Goal: Task Accomplishment & Management: Manage account settings

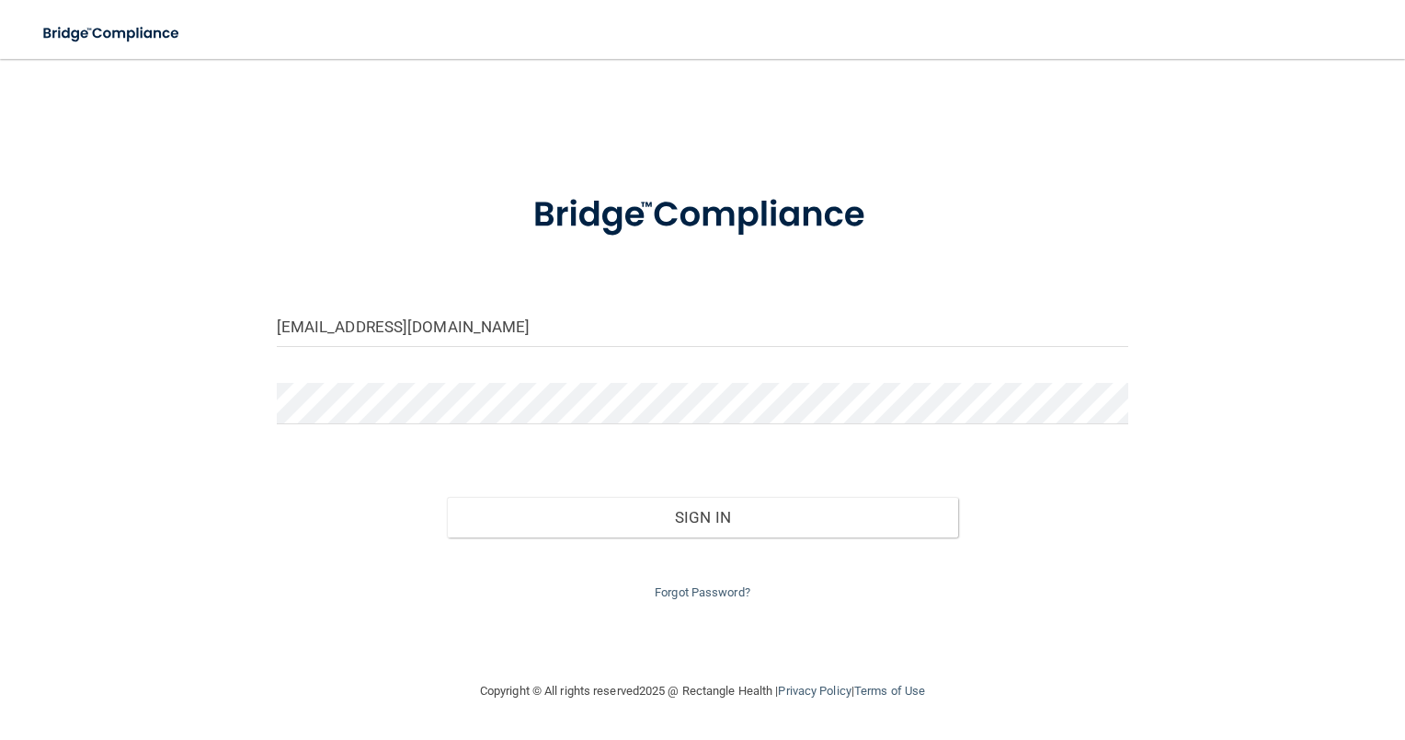
click at [710, 494] on div "Sign In" at bounding box center [703, 498] width 880 height 77
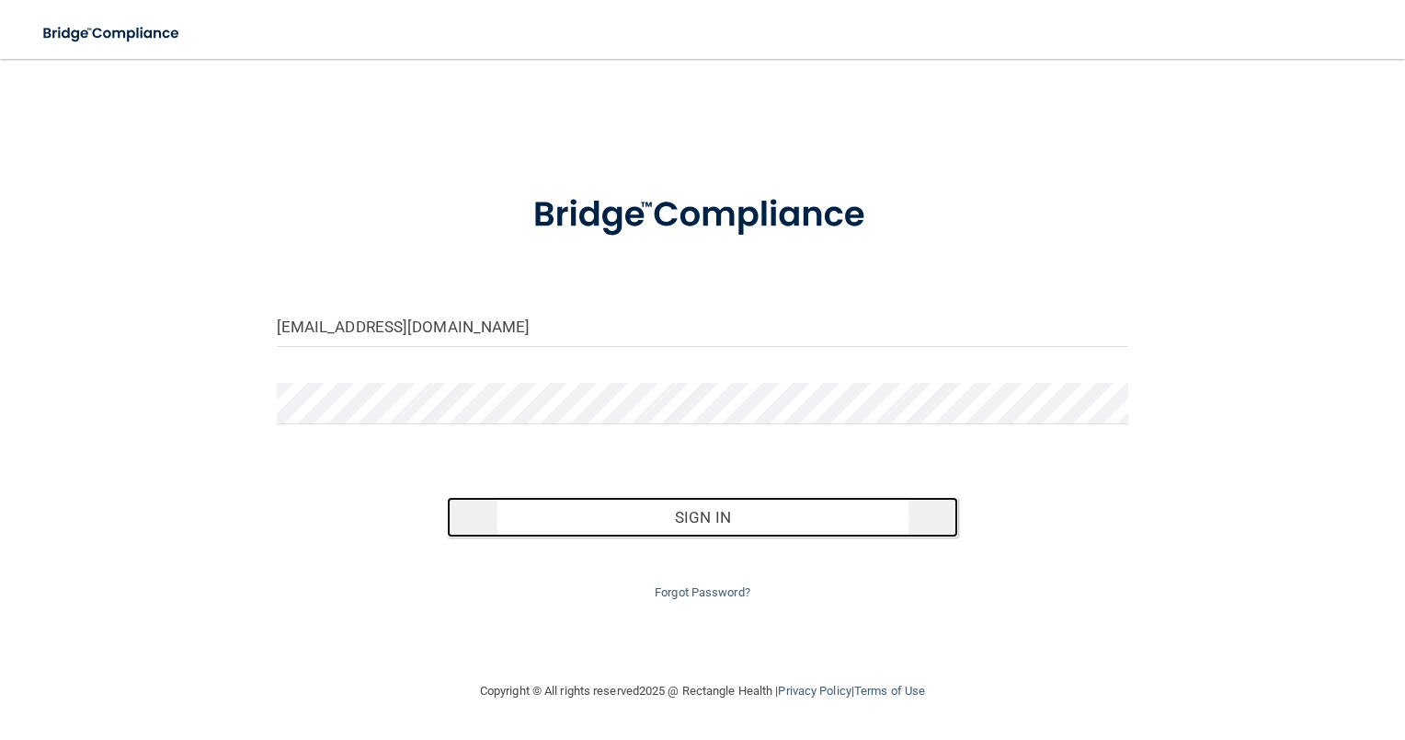
click at [683, 522] on button "Sign In" at bounding box center [702, 517] width 511 height 40
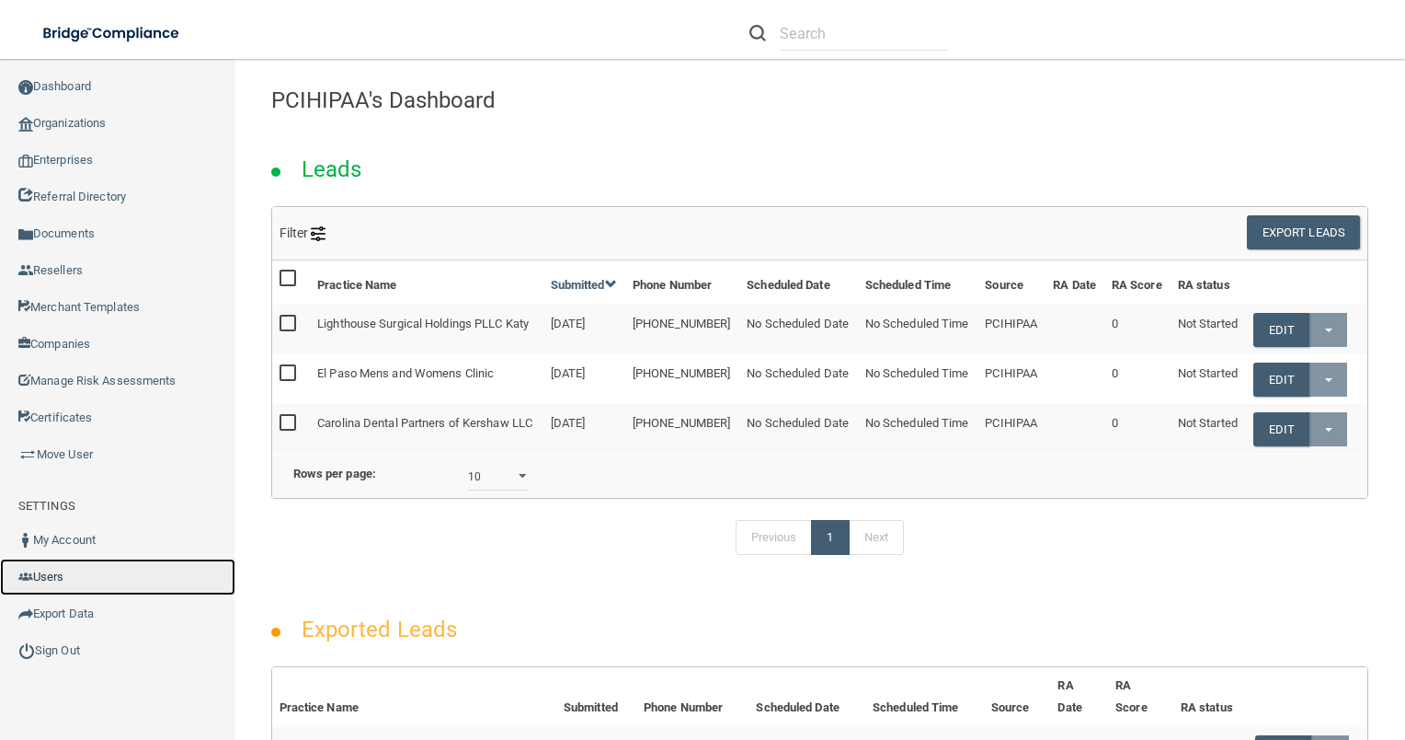
click at [73, 577] on link "Users" at bounding box center [117, 576] width 235 height 37
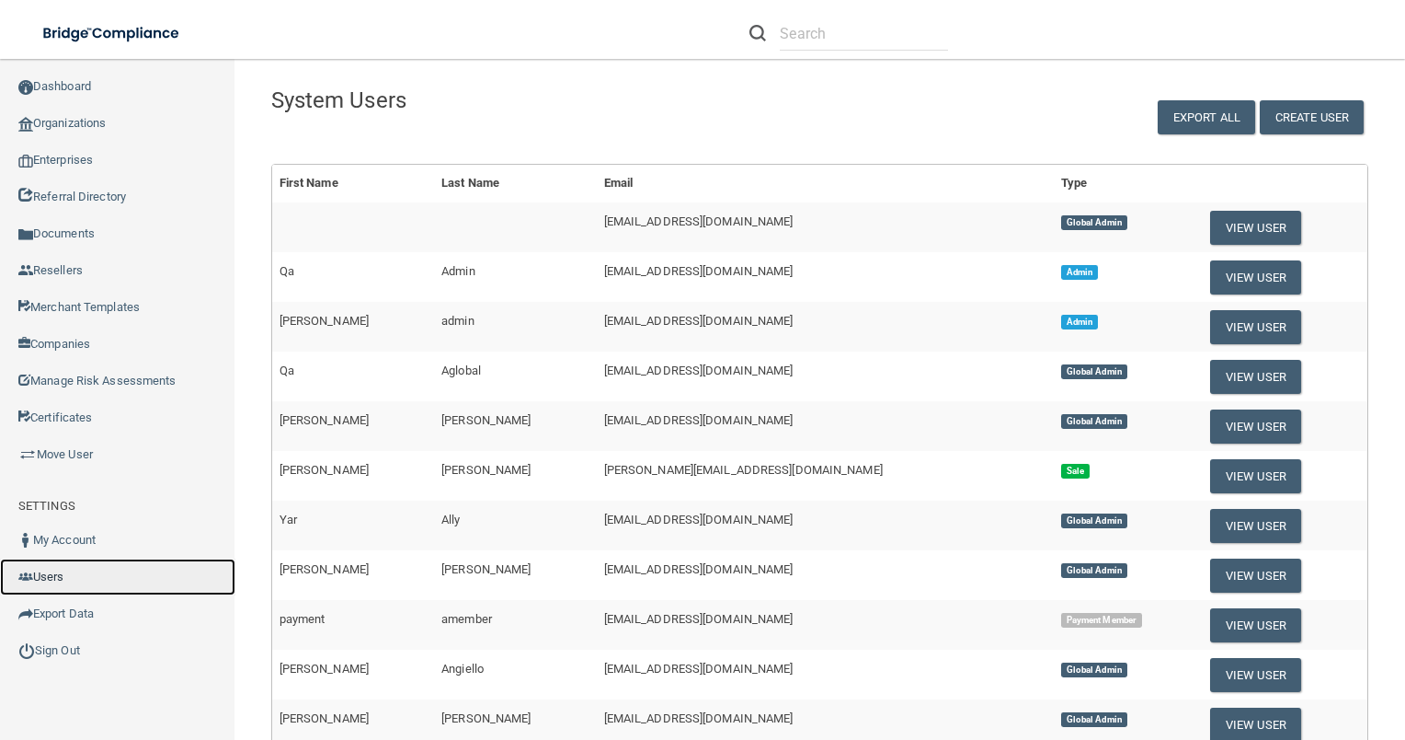
click at [41, 588] on link "Users" at bounding box center [117, 576] width 235 height 37
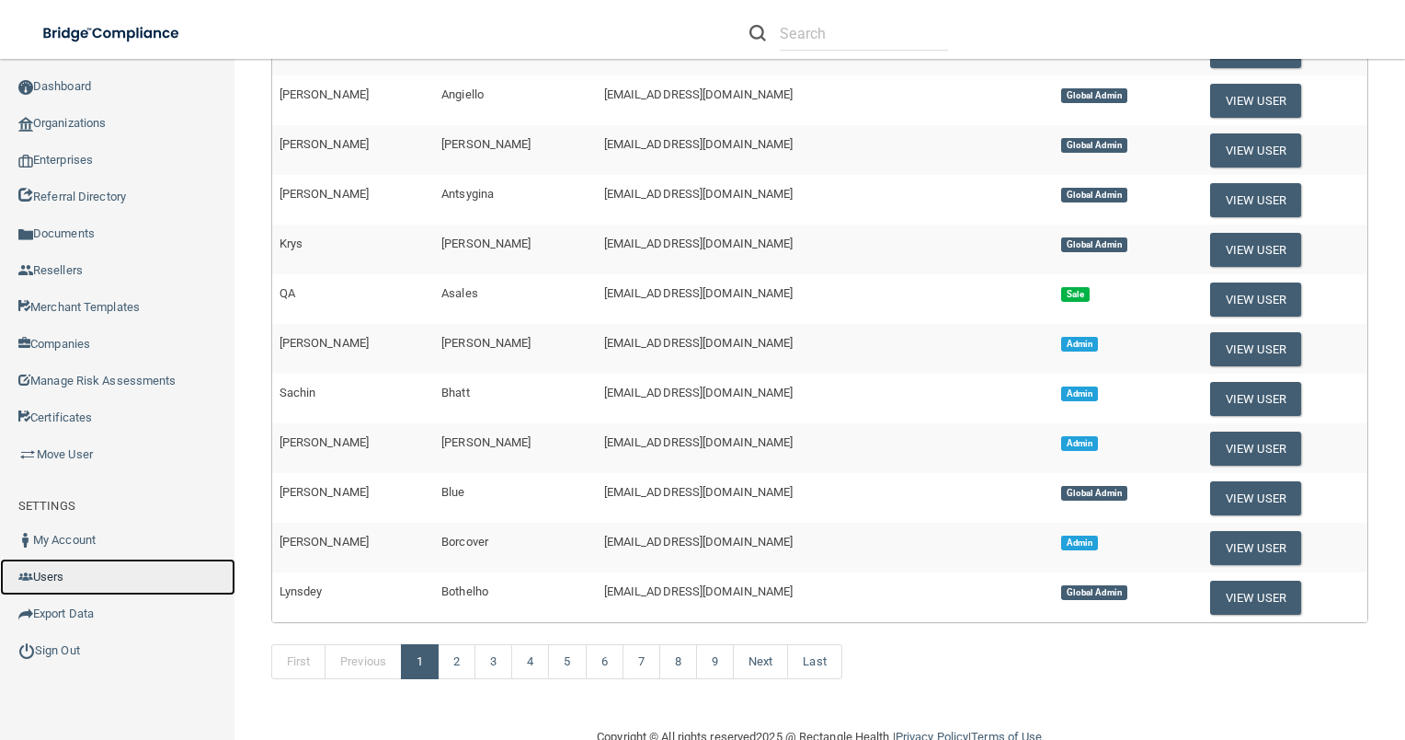
scroll to position [606, 0]
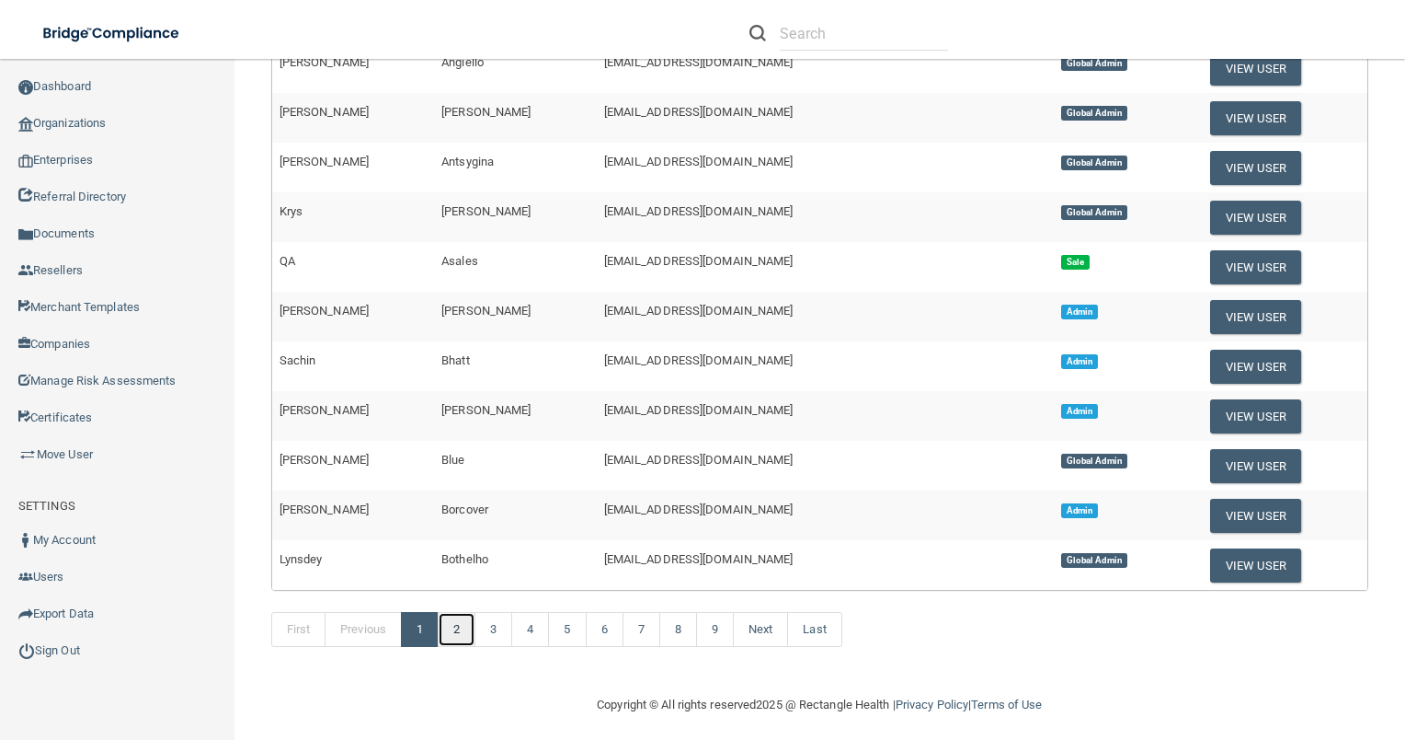
click at [456, 625] on link "2" at bounding box center [457, 629] width 38 height 35
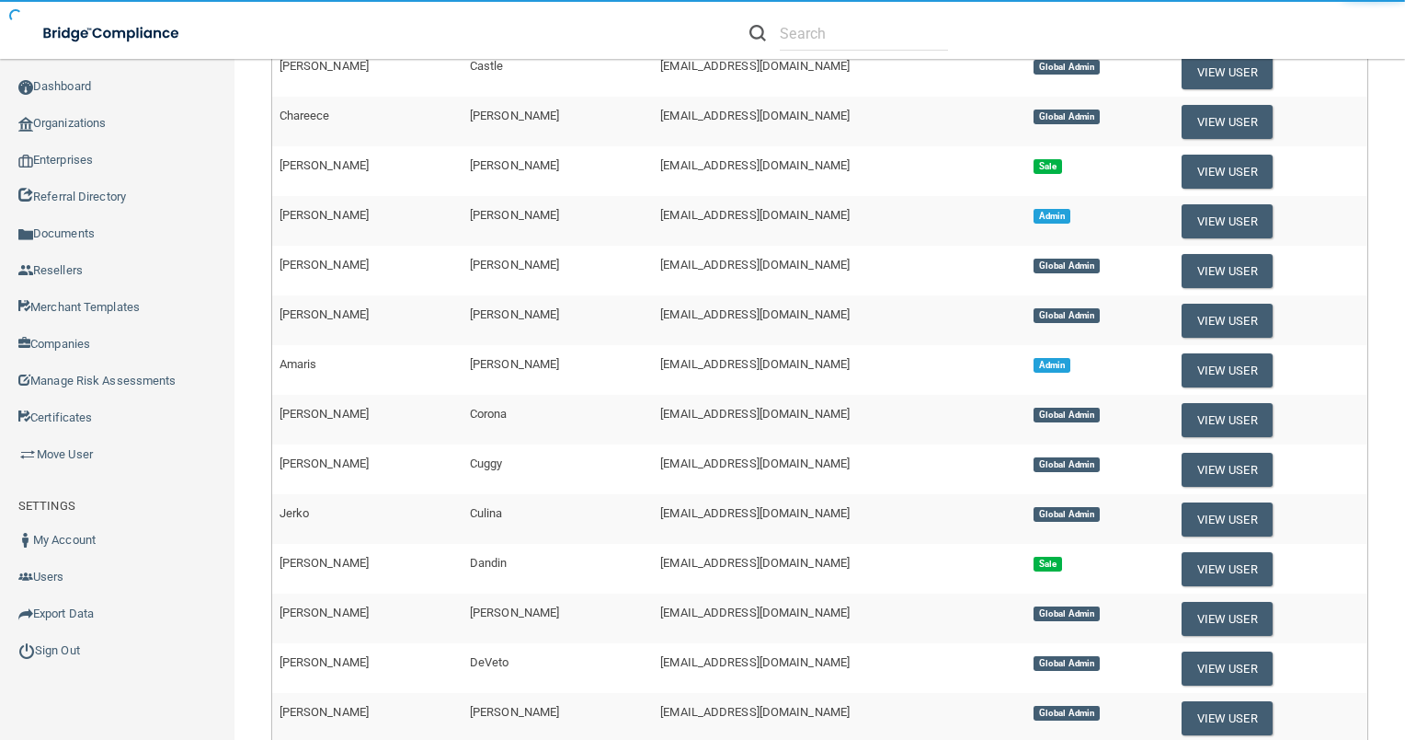
scroll to position [606, 0]
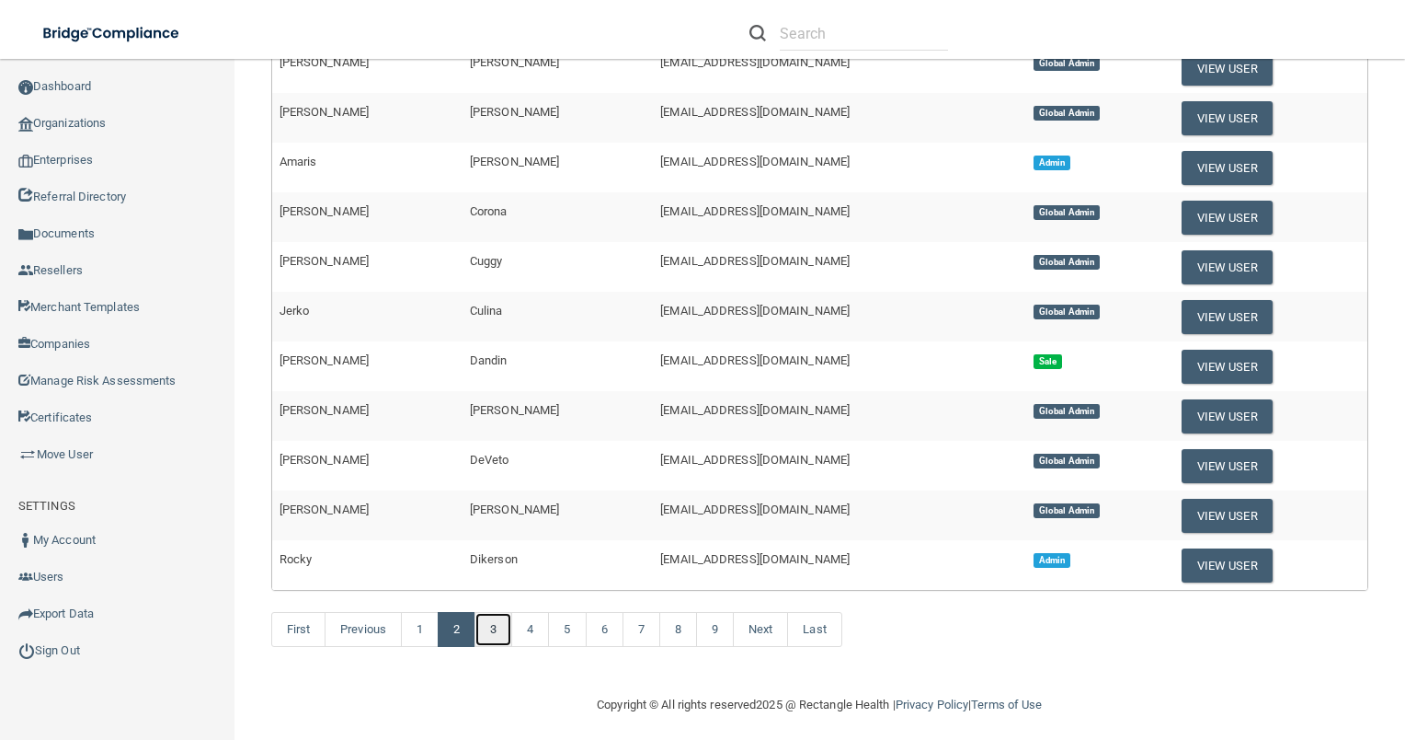
click at [498, 616] on link "3" at bounding box center [494, 629] width 38 height 35
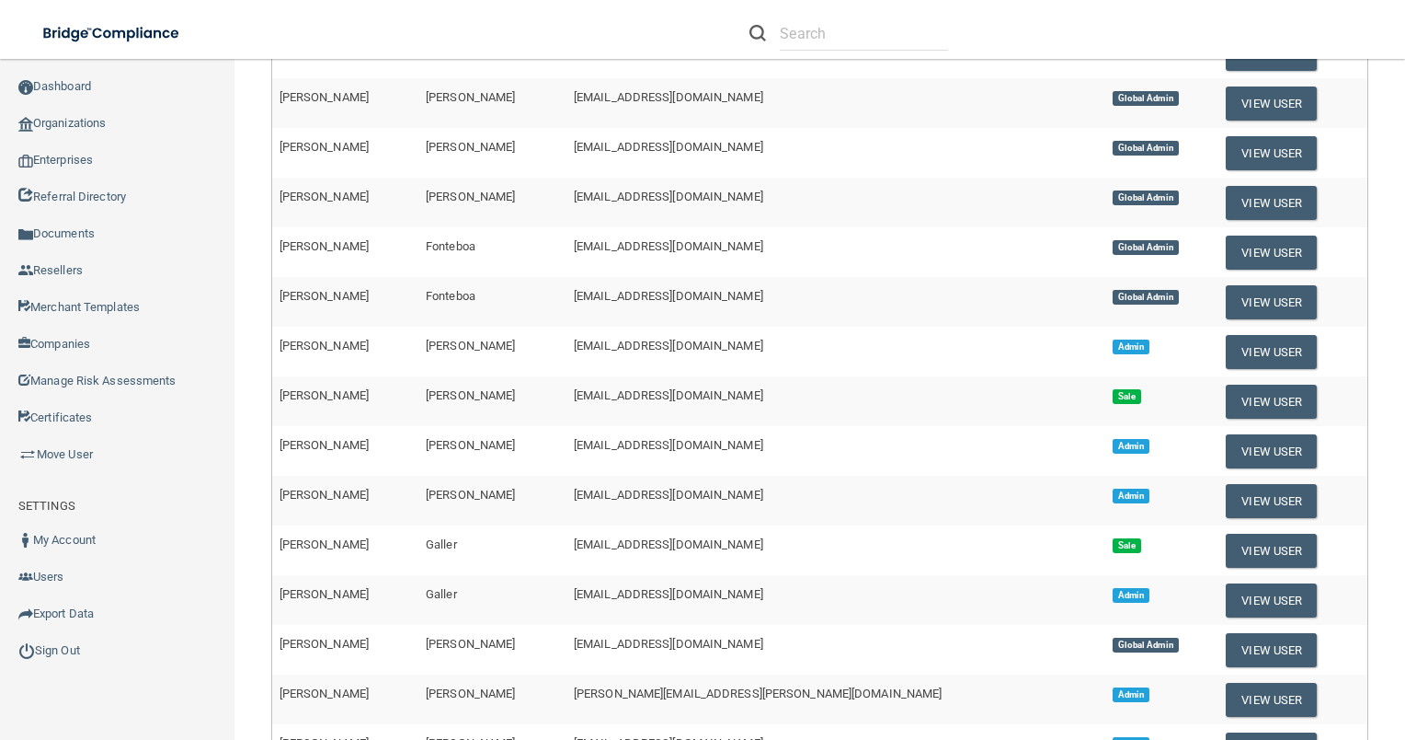
scroll to position [330, 0]
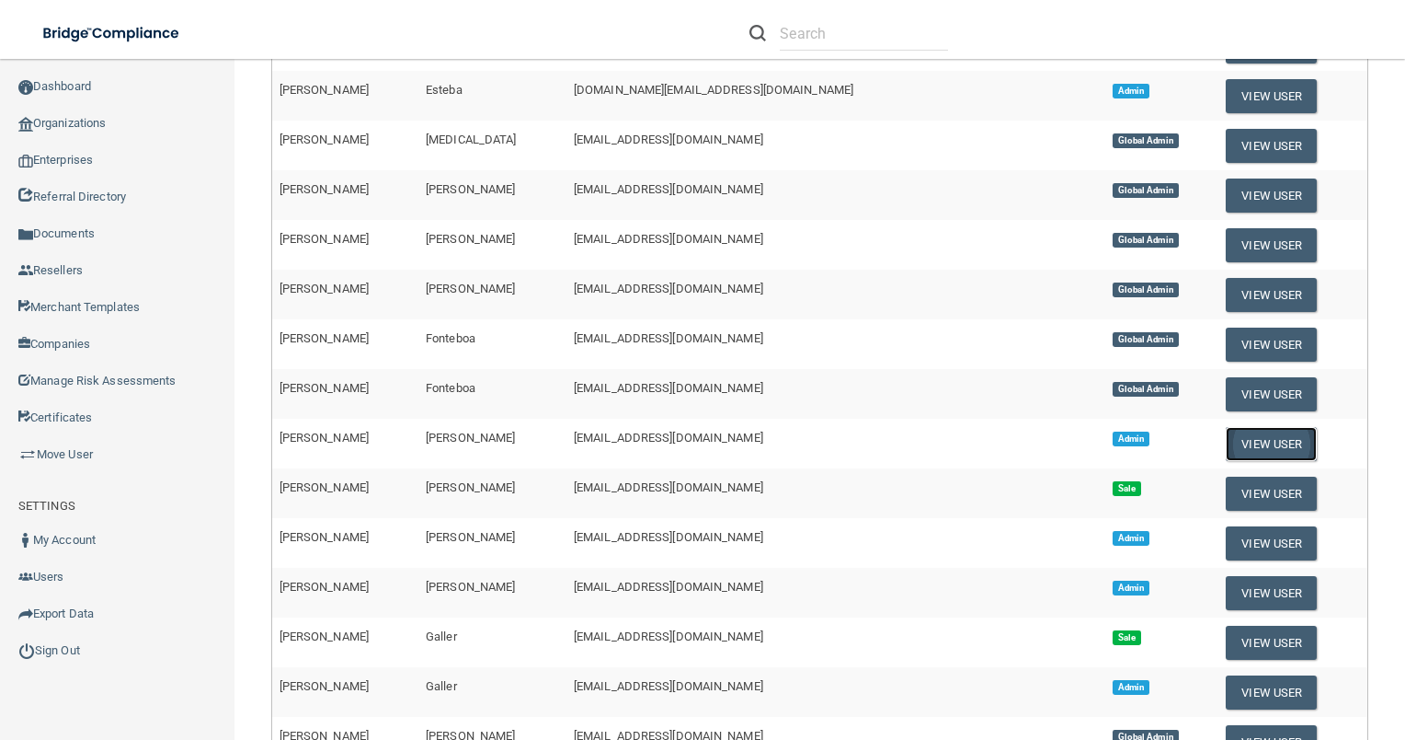
click at [1232, 433] on button "View User" at bounding box center [1271, 444] width 91 height 34
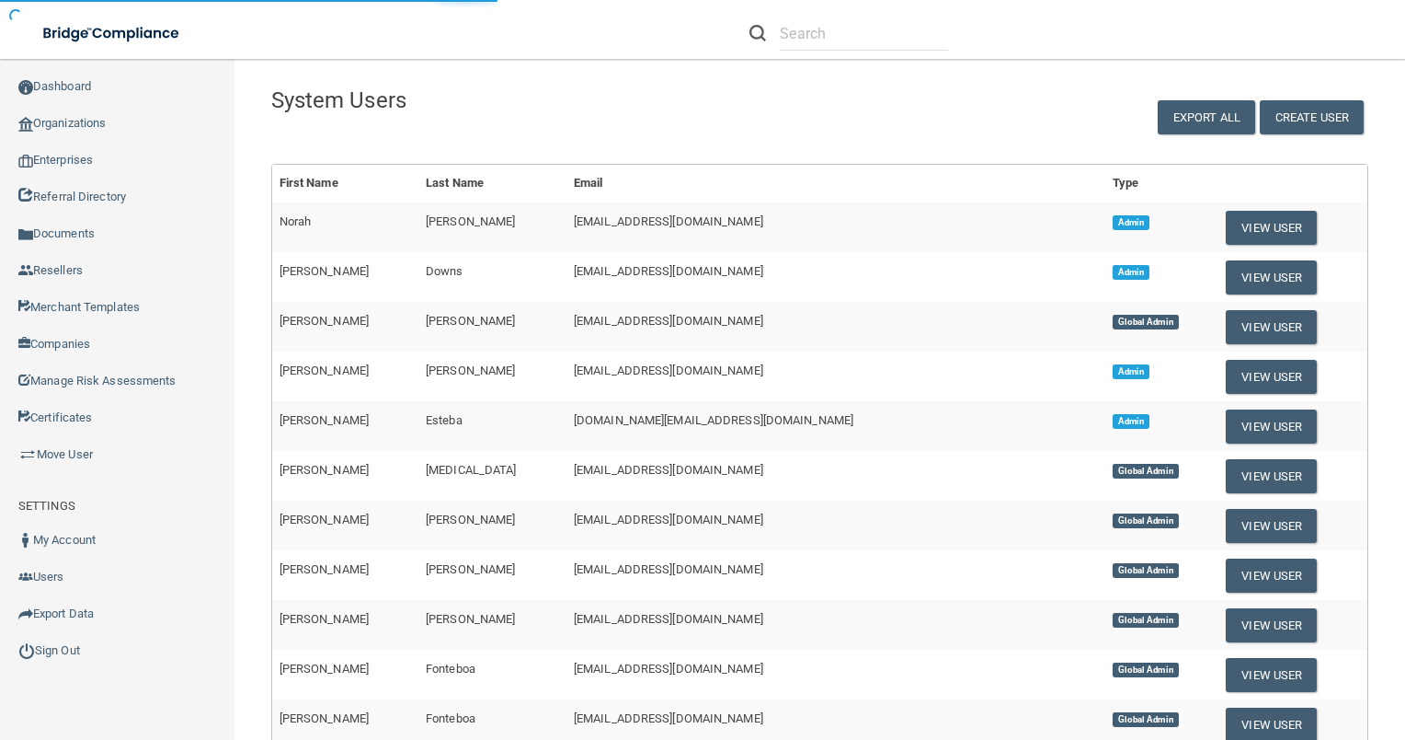
select select "admin"
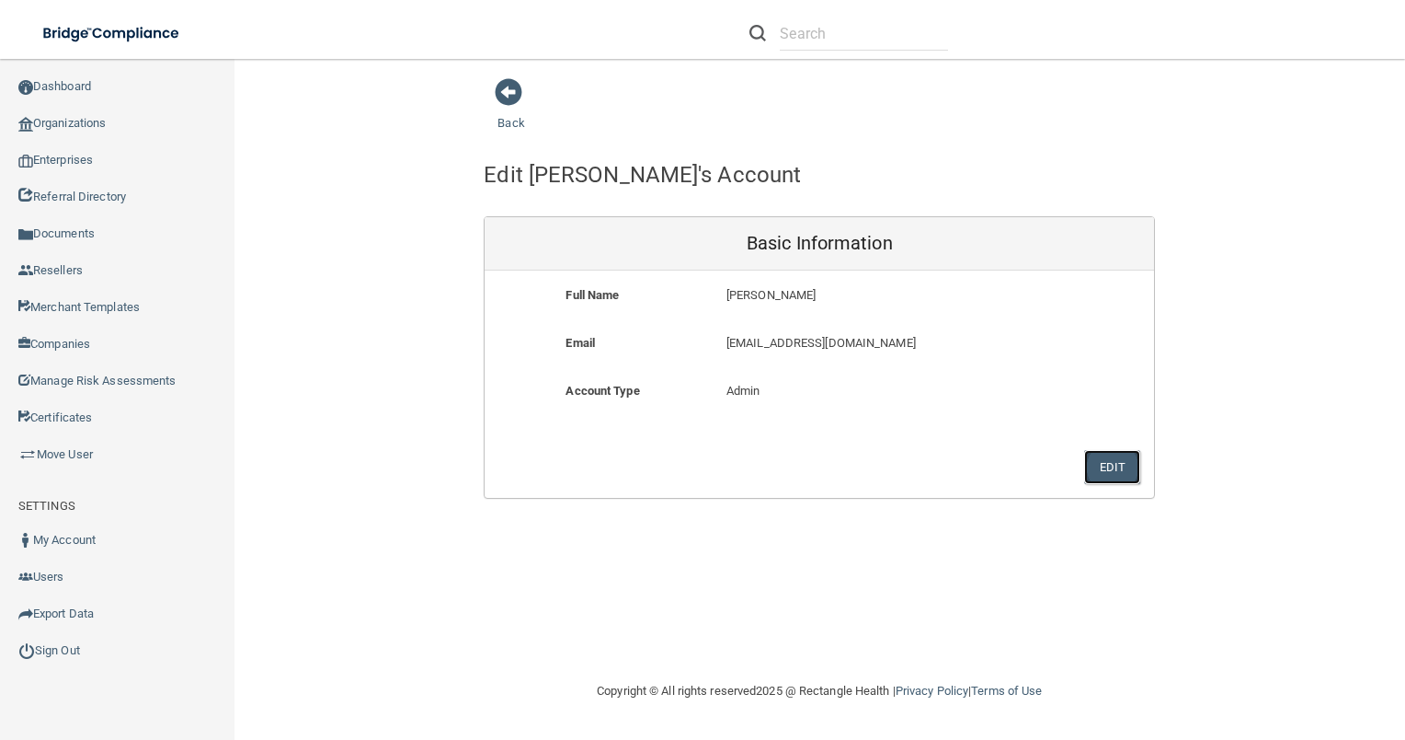
click at [1104, 464] on button "Edit" at bounding box center [1112, 467] width 56 height 34
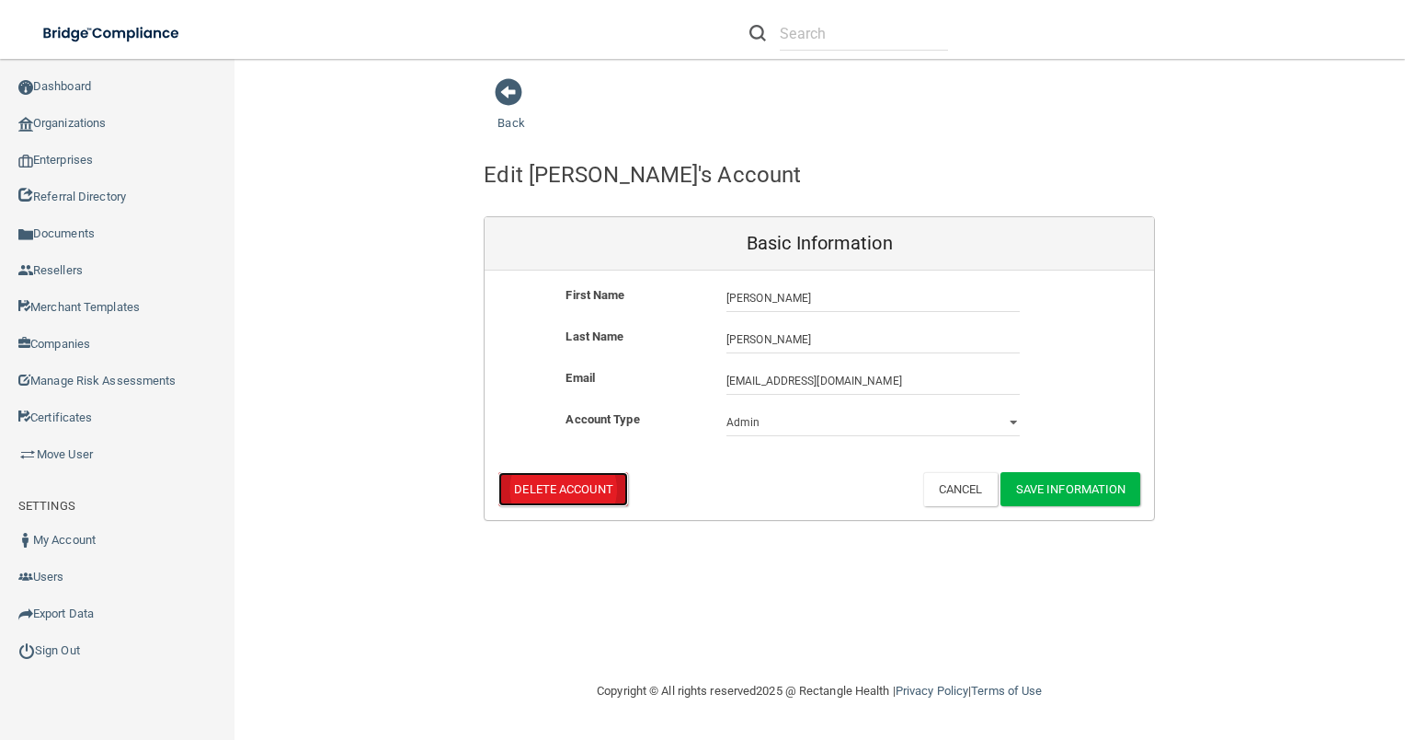
click at [567, 488] on button "Delete Account" at bounding box center [563, 489] width 129 height 34
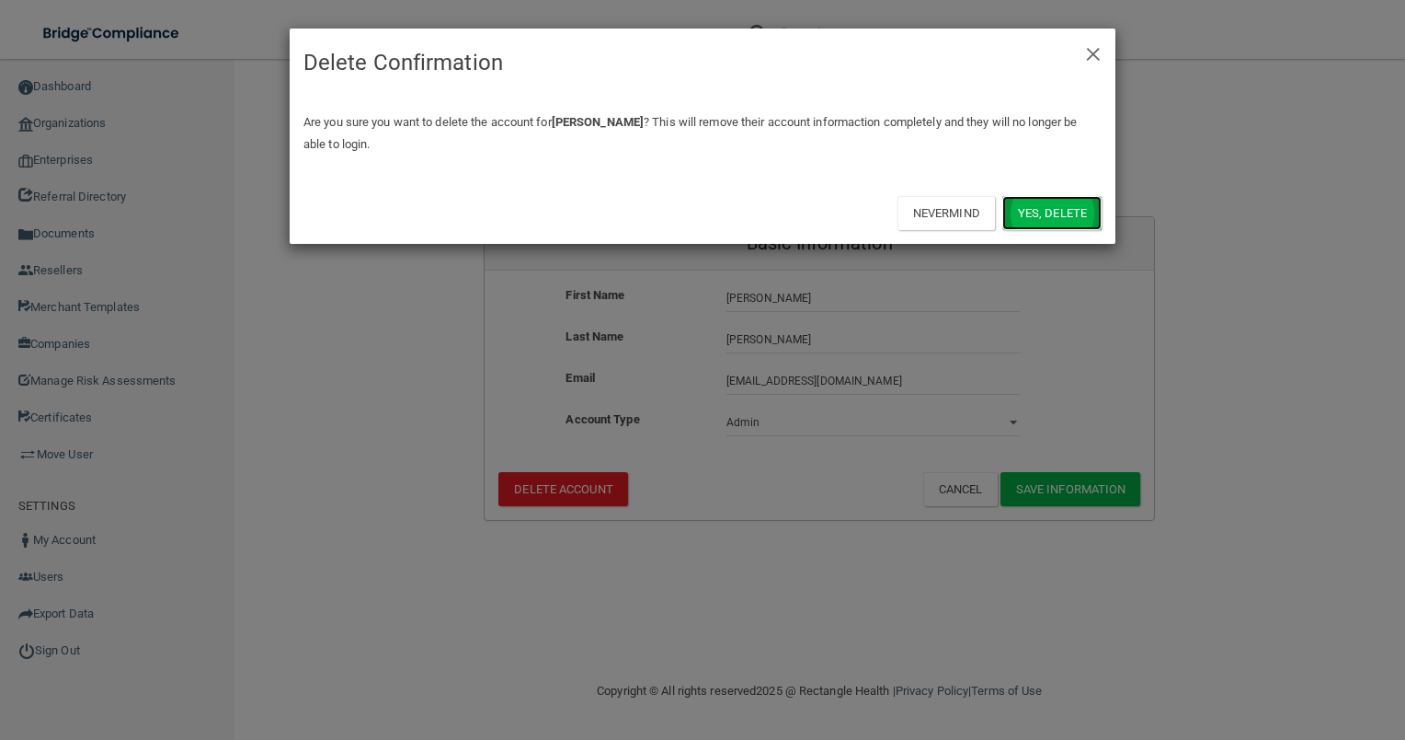
click at [1061, 206] on button "Yes, delete" at bounding box center [1052, 213] width 99 height 34
